Goal: Communication & Community: Answer question/provide support

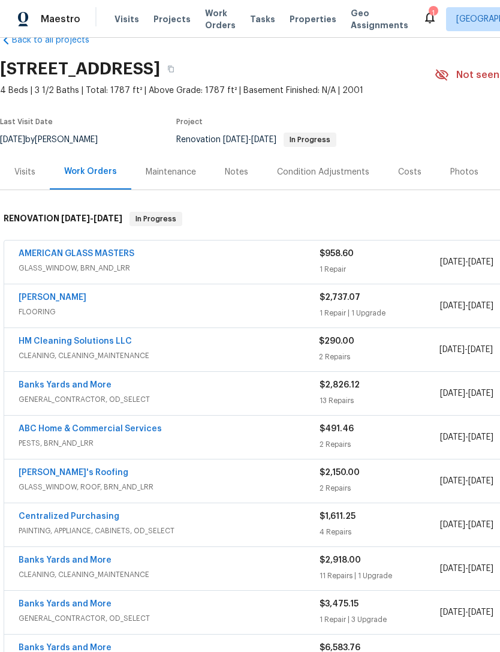
scroll to position [28, 0]
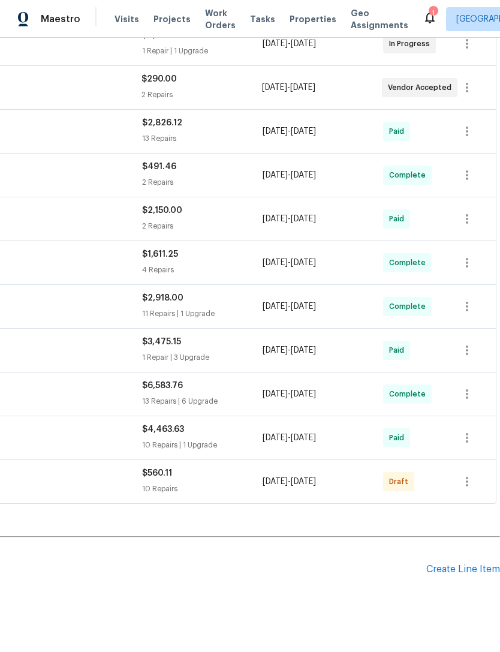
scroll to position [290, 178]
click at [472, 475] on icon "button" at bounding box center [467, 482] width 14 height 14
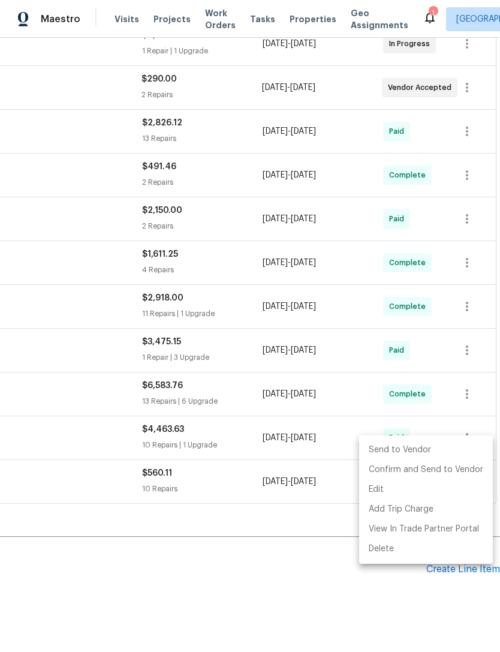
click at [445, 451] on li "Send to Vendor" at bounding box center [426, 450] width 134 height 20
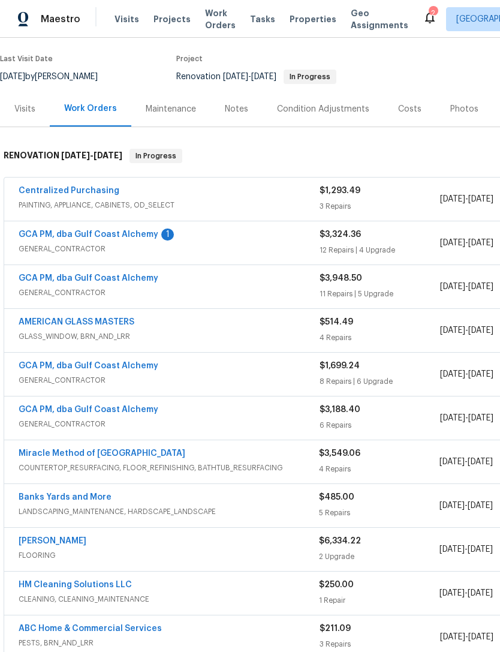
scroll to position [91, 0]
click at [116, 232] on link "GCA PM, dba Gulf Coast Alchemy" at bounding box center [89, 234] width 140 height 8
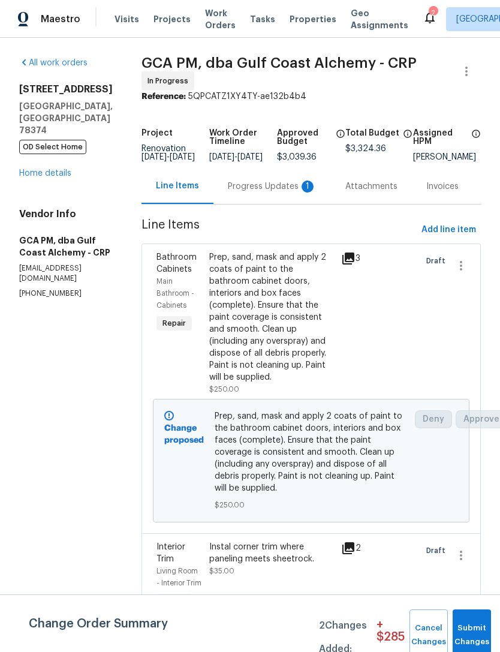
click at [271, 193] on div "Progress Updates 1" at bounding box center [272, 187] width 89 height 12
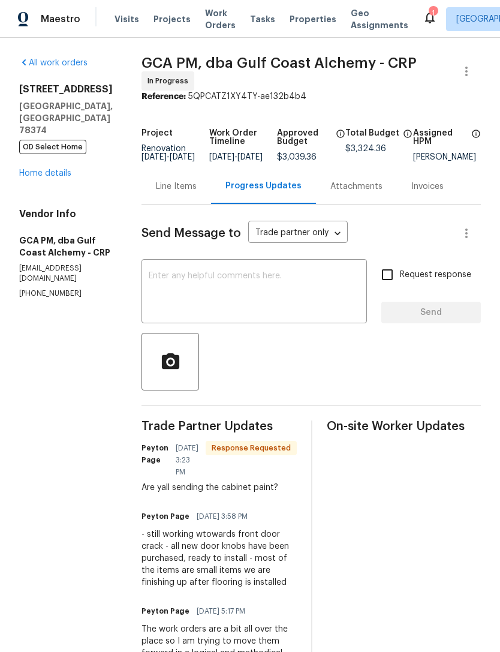
click at [262, 285] on textarea at bounding box center [254, 293] width 211 height 42
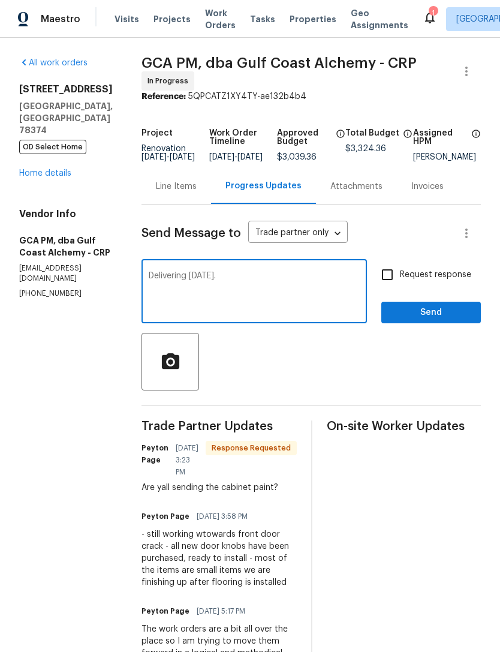
type textarea "Delivering [DATE]."
click at [437, 311] on button "Send" at bounding box center [432, 313] width 100 height 22
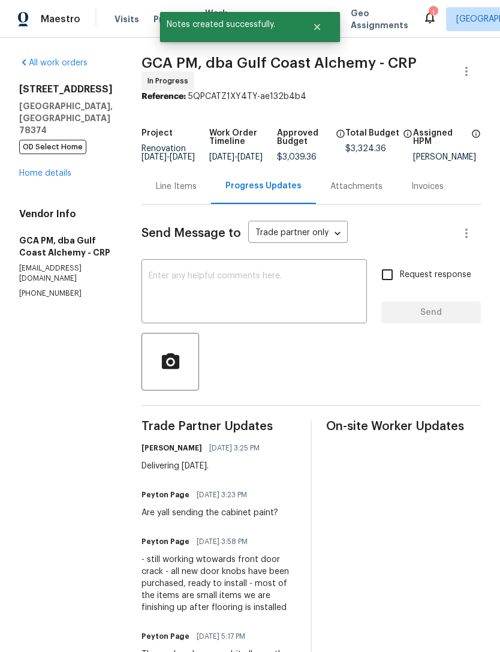
click at [36, 169] on link "Home details" at bounding box center [45, 173] width 52 height 8
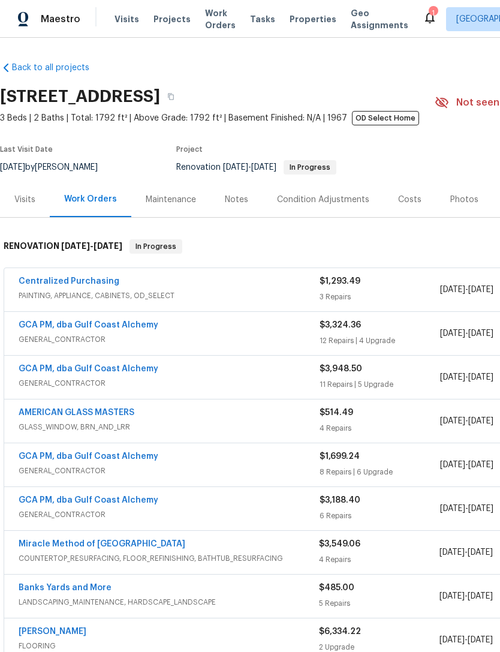
click at [130, 329] on link "GCA PM, dba Gulf Coast Alchemy" at bounding box center [89, 325] width 140 height 8
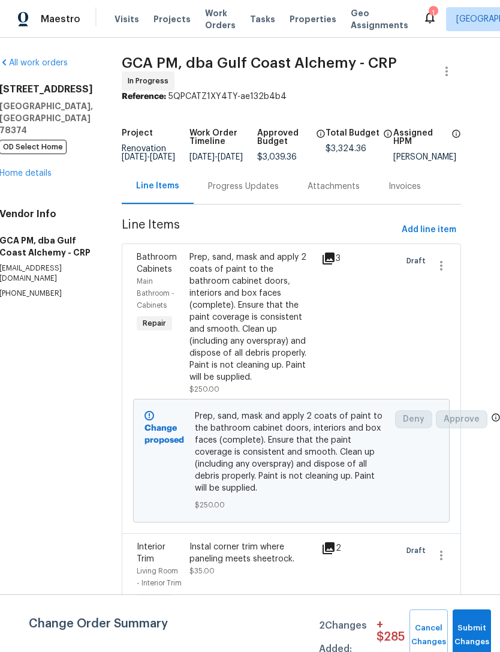
scroll to position [0, 20]
